Goal: Information Seeking & Learning: Learn about a topic

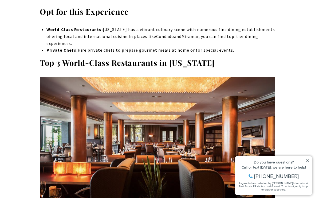
scroll to position [2104, 0]
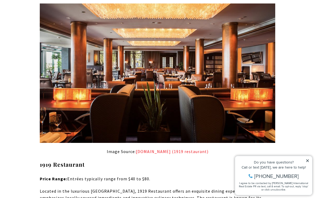
scroll to position [2176, 0]
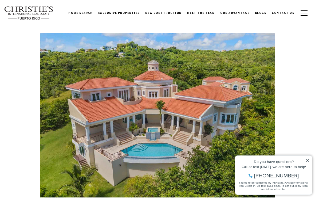
click at [175, 88] on img at bounding box center [158, 121] width 236 height 177
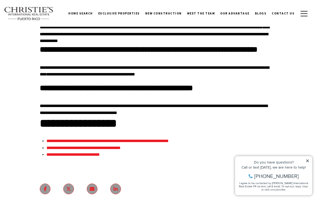
scroll to position [5581, 0]
click at [77, 152] on link "**********" at bounding box center [73, 154] width 53 height 4
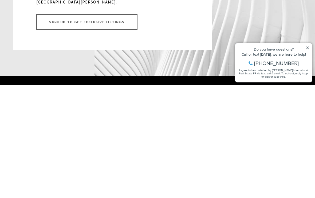
scroll to position [5790, 0]
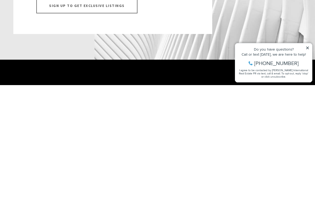
click at [306, 49] on icon at bounding box center [308, 48] width 4 height 4
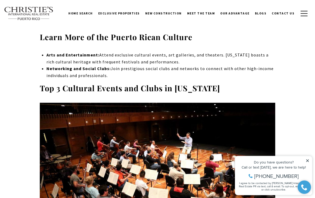
scroll to position [3524, 0]
click at [174, 14] on span "New Construction" at bounding box center [163, 13] width 37 height 4
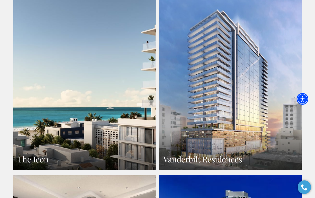
scroll to position [358, 0]
